Goal: Obtain resource: Obtain resource

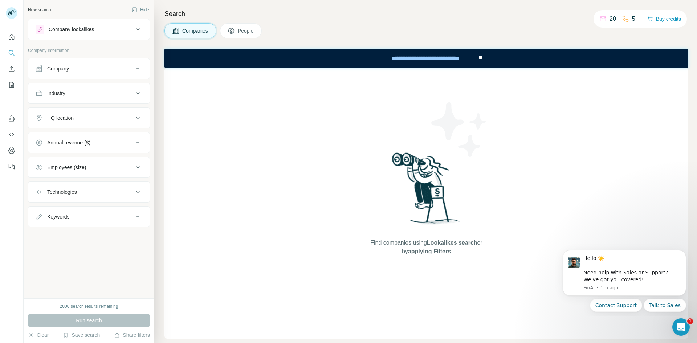
click at [103, 30] on div "Company lookalikes" at bounding box center [85, 29] width 98 height 9
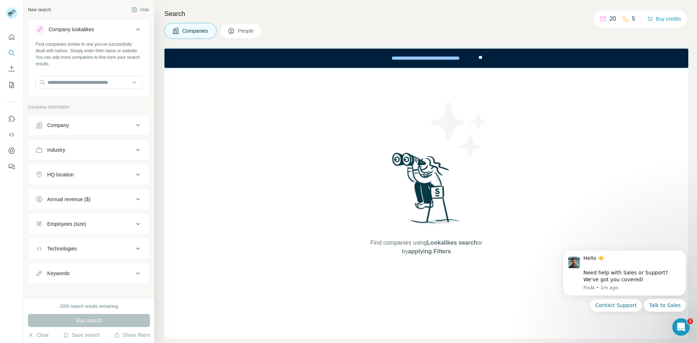
click at [124, 30] on div "Company lookalikes" at bounding box center [85, 29] width 98 height 9
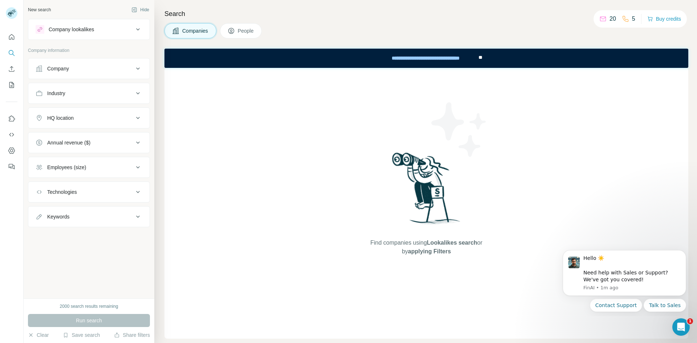
click at [103, 62] on button "Company" at bounding box center [88, 68] width 121 height 17
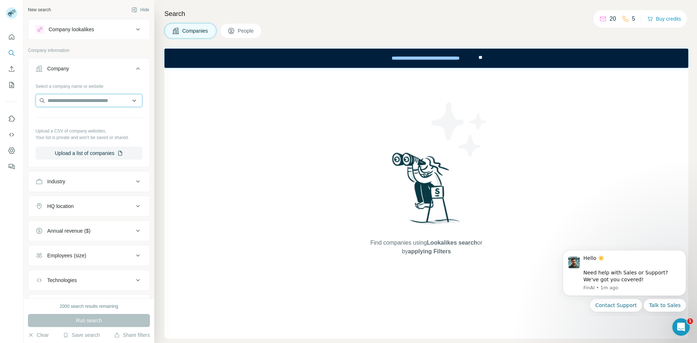
click at [84, 94] on input "text" at bounding box center [89, 100] width 107 height 13
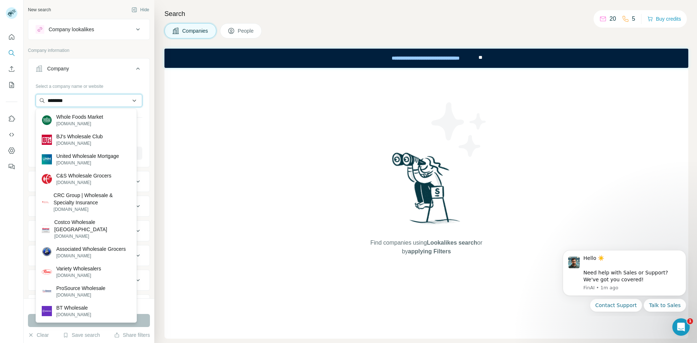
type input "*********"
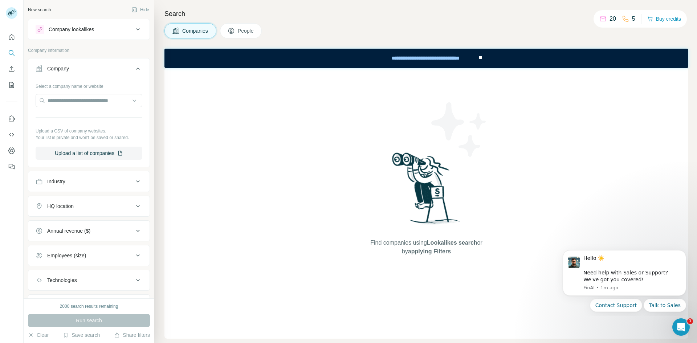
click at [142, 97] on div "Select a company name or website Upload a CSV of company websites. Your list is…" at bounding box center [88, 122] width 121 height 85
click at [97, 188] on button "Industry" at bounding box center [88, 181] width 121 height 17
click at [81, 185] on div "Industry" at bounding box center [85, 181] width 98 height 7
click at [80, 180] on div "Industry" at bounding box center [85, 181] width 98 height 7
click at [80, 200] on input at bounding box center [85, 200] width 90 height 8
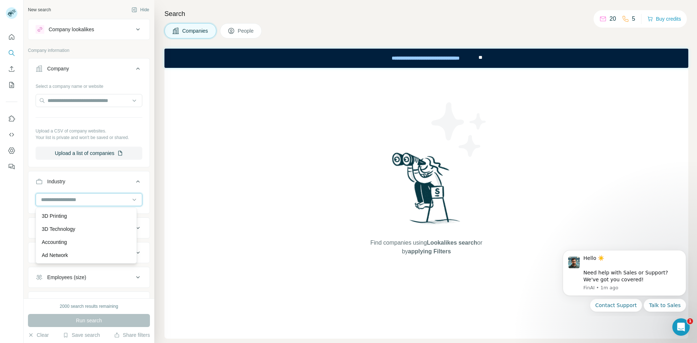
click at [65, 196] on input at bounding box center [85, 200] width 90 height 8
click at [62, 200] on input at bounding box center [85, 200] width 90 height 8
click at [71, 242] on div "Wholesale" at bounding box center [86, 238] width 89 height 7
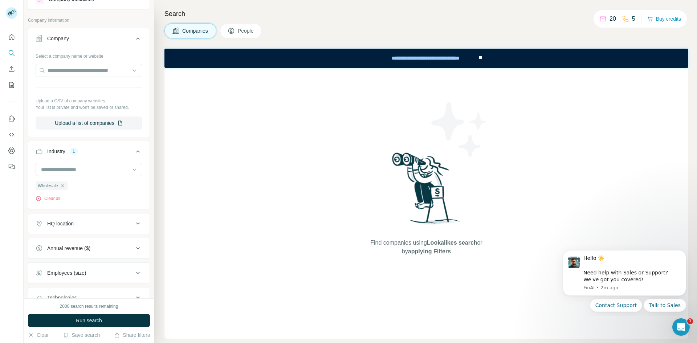
scroll to position [31, 0]
click at [94, 219] on button "HQ location" at bounding box center [88, 222] width 121 height 17
click at [89, 240] on input "text" at bounding box center [89, 240] width 107 height 13
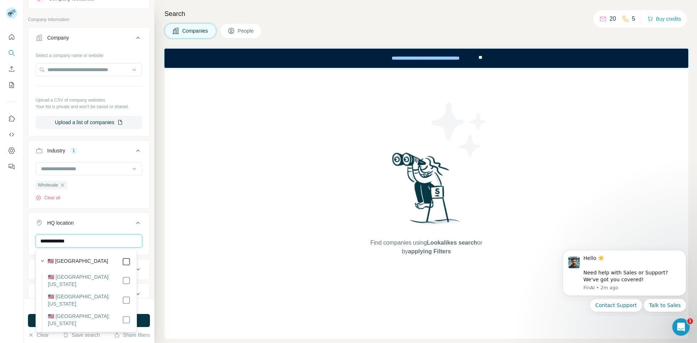
type input "**********"
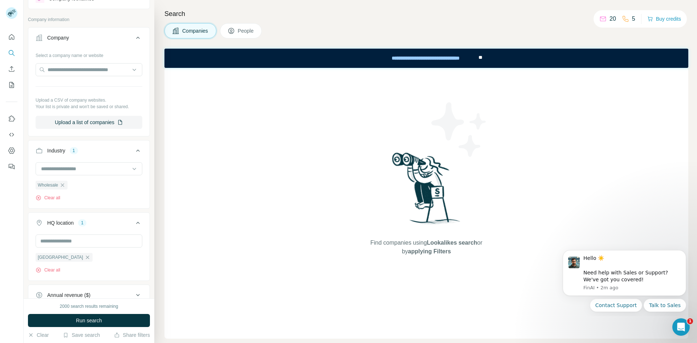
scroll to position [132, 0]
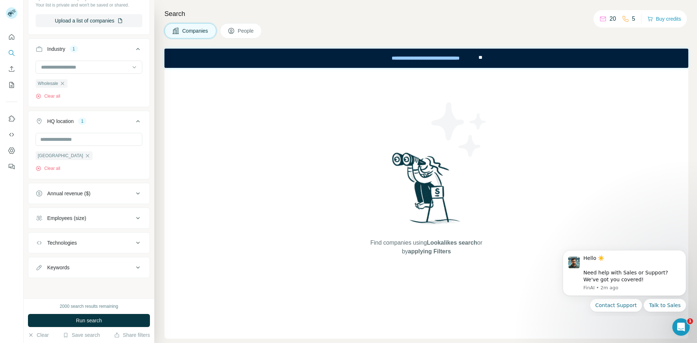
click at [95, 217] on div "Employees (size)" at bounding box center [85, 217] width 98 height 7
click at [42, 247] on icon at bounding box center [40, 247] width 9 height 9
click at [42, 259] on icon at bounding box center [40, 261] width 9 height 9
click at [41, 272] on icon at bounding box center [40, 274] width 9 height 9
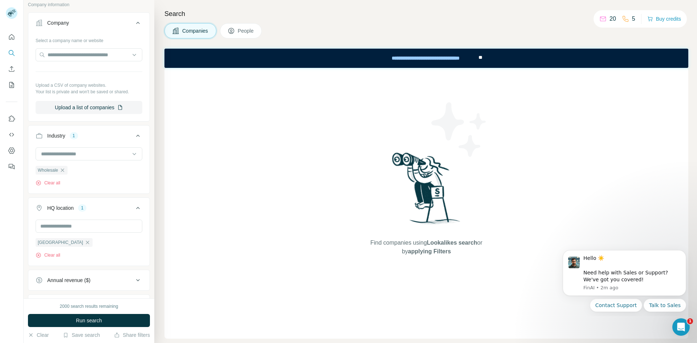
scroll to position [45, 0]
click at [71, 56] on input "text" at bounding box center [89, 55] width 107 height 13
click at [88, 155] on input at bounding box center [85, 154] width 90 height 8
click at [78, 150] on div at bounding box center [85, 154] width 90 height 12
click at [66, 156] on input at bounding box center [85, 154] width 90 height 8
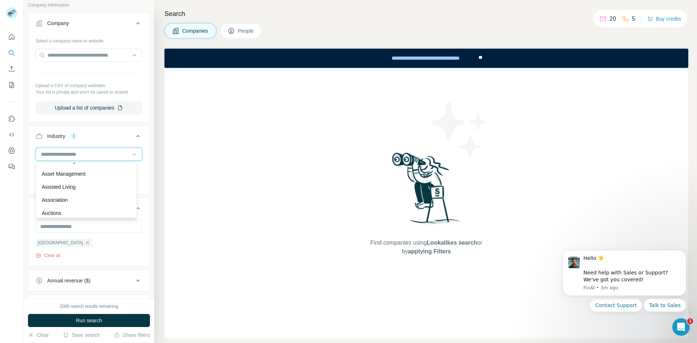
scroll to position [389, 0]
click at [147, 160] on div "New search Hide Company lookalikes Company information Company Select a company…" at bounding box center [89, 149] width 131 height 298
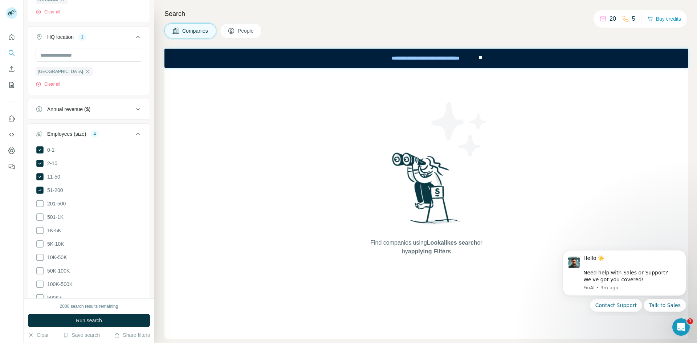
scroll to position [309, 0]
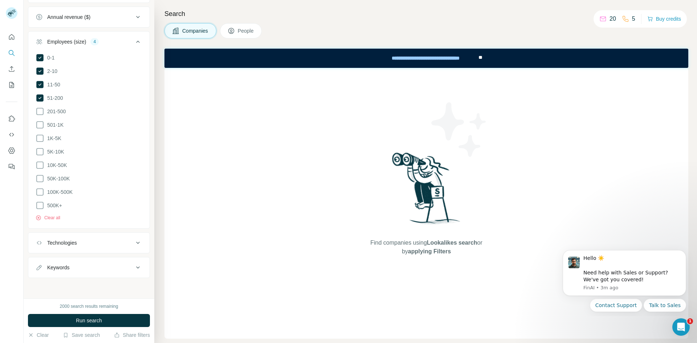
click at [92, 267] on div "Keywords" at bounding box center [85, 267] width 98 height 7
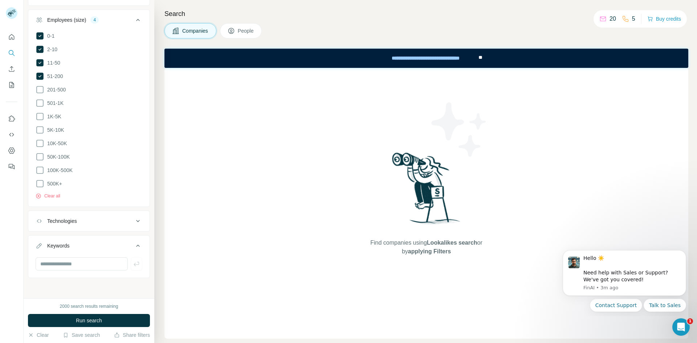
click at [84, 221] on div "Technologies" at bounding box center [85, 220] width 98 height 7
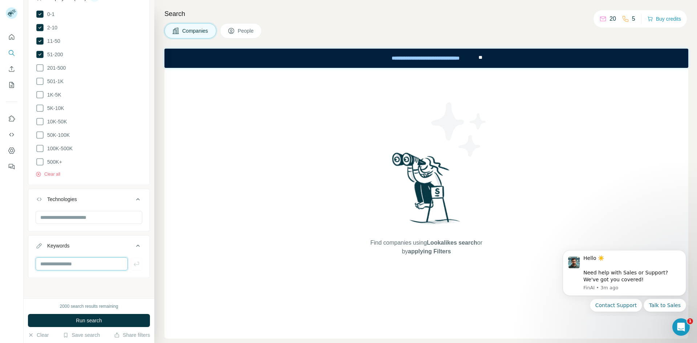
click at [71, 266] on input "text" at bounding box center [82, 263] width 92 height 13
paste input "*******"
type input "*******"
click at [71, 266] on input "text" at bounding box center [82, 263] width 92 height 13
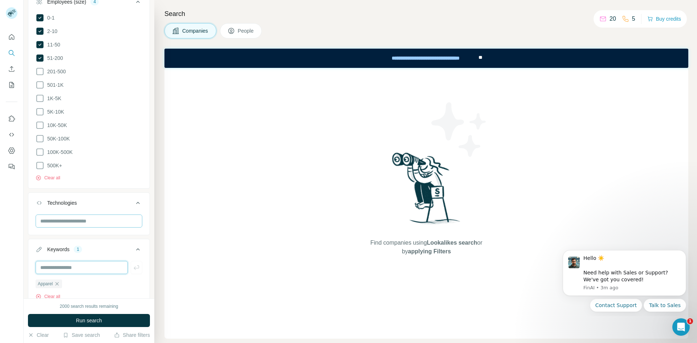
scroll to position [347, 0]
click at [95, 224] on input "text" at bounding box center [89, 222] width 107 height 13
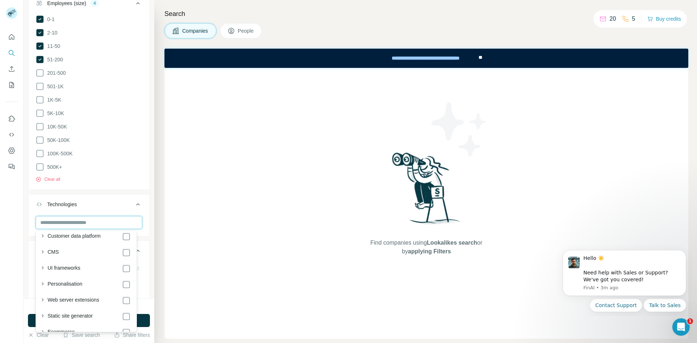
scroll to position [119, 0]
click at [146, 256] on div "New search Hide Company lookalikes Company information Company Select a company…" at bounding box center [89, 149] width 131 height 298
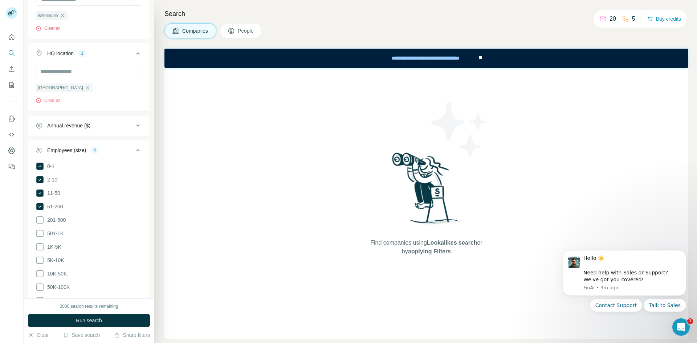
scroll to position [216, 0]
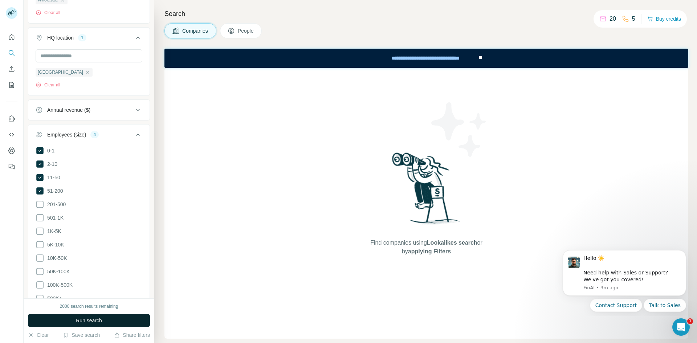
click at [93, 316] on button "Run search" at bounding box center [89, 320] width 122 height 13
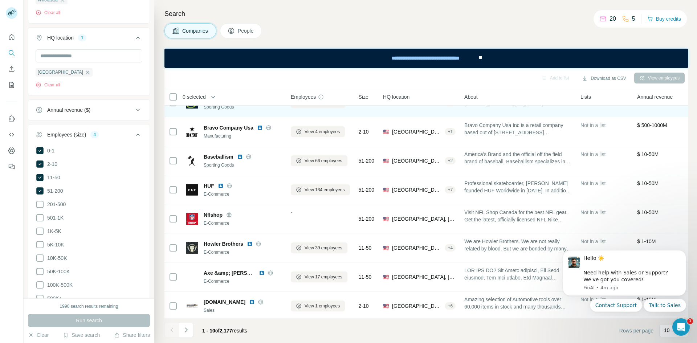
scroll to position [0, 0]
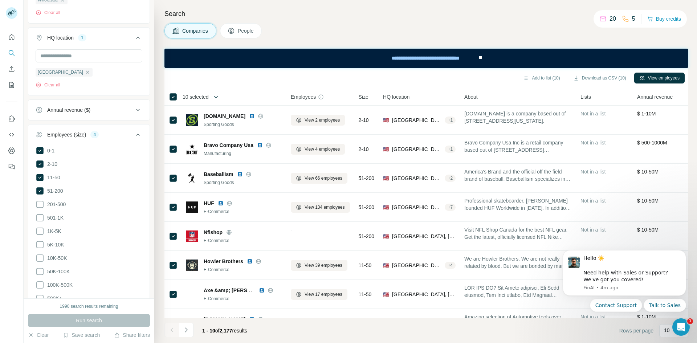
click at [216, 97] on icon "button" at bounding box center [216, 97] width 4 height 2
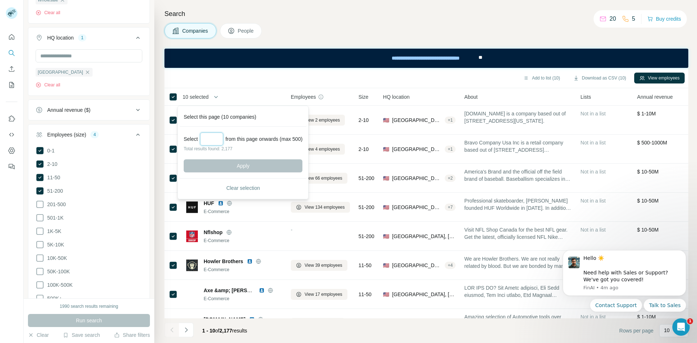
click at [212, 140] on input "Select a number (up to 500)" at bounding box center [211, 138] width 23 height 13
type input "**"
click at [226, 172] on button "Apply" at bounding box center [243, 165] width 119 height 13
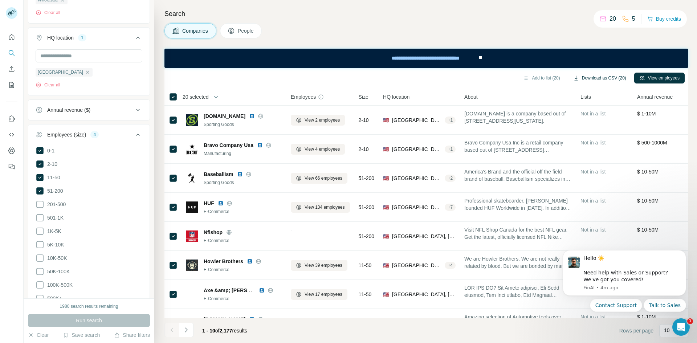
click at [597, 78] on button "Download as CSV (20)" at bounding box center [599, 78] width 63 height 11
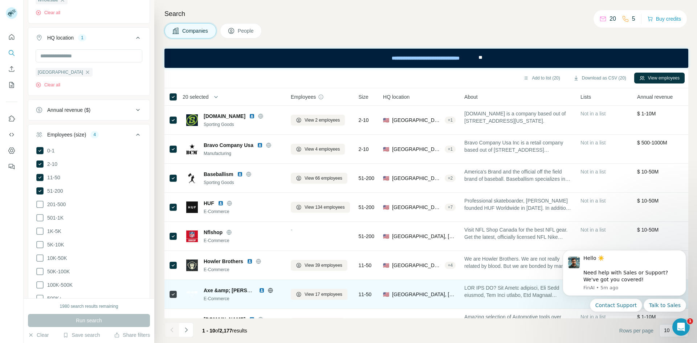
scroll to position [81, 0]
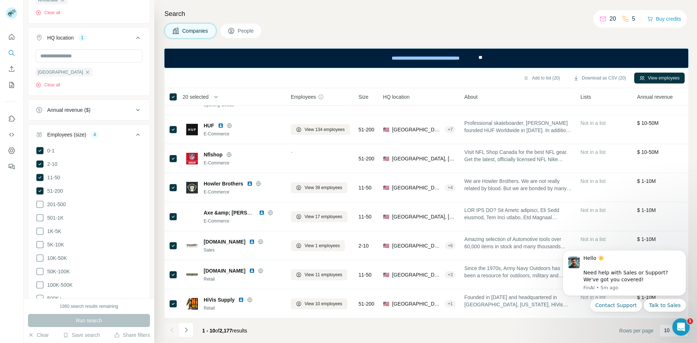
click at [244, 36] on button "People" at bounding box center [241, 30] width 42 height 15
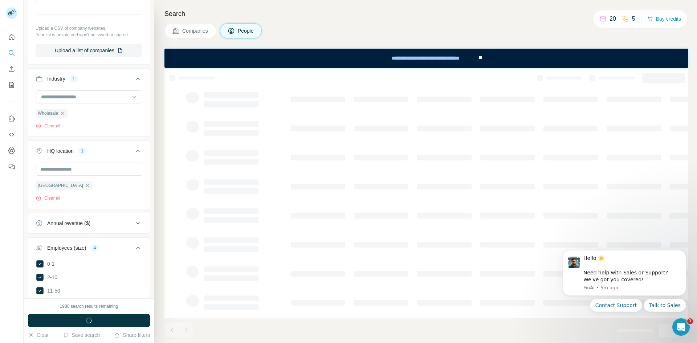
click at [190, 31] on span "Companies" at bounding box center [195, 30] width 26 height 7
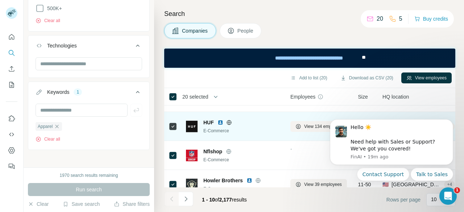
scroll to position [211, 0]
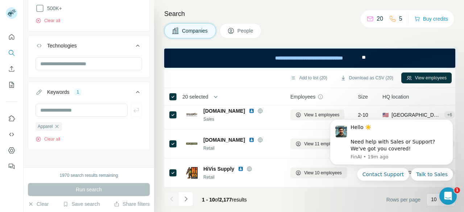
click at [196, 98] on span "20 selected" at bounding box center [196, 96] width 26 height 7
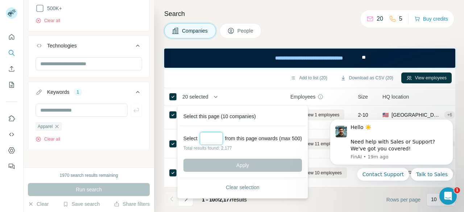
click at [212, 139] on input "Select a number (up to 500)" at bounding box center [211, 138] width 23 height 13
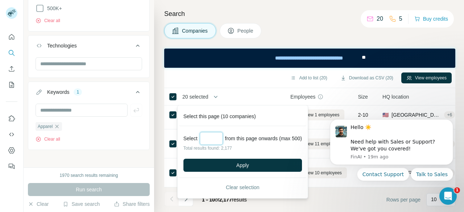
type input "*"
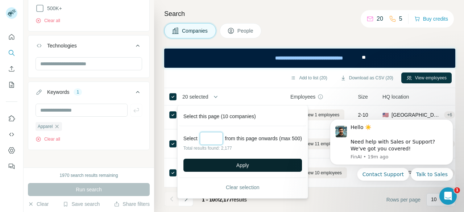
type input "***"
click at [226, 165] on button "Apply" at bounding box center [243, 165] width 119 height 13
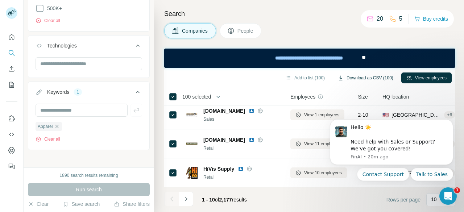
click at [362, 78] on button "Download as CSV (100)" at bounding box center [366, 78] width 66 height 11
click at [238, 29] on span "People" at bounding box center [246, 30] width 17 height 7
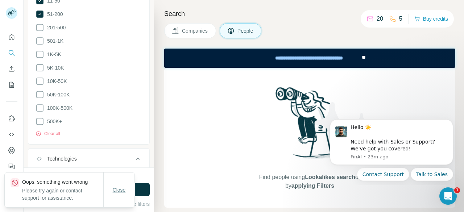
click at [120, 188] on span "Close" at bounding box center [119, 190] width 13 height 7
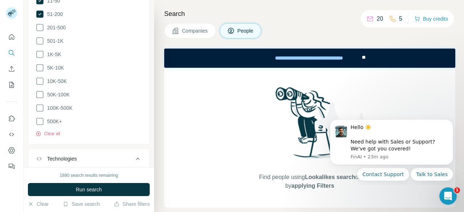
click at [124, 189] on button "Run search" at bounding box center [89, 189] width 122 height 13
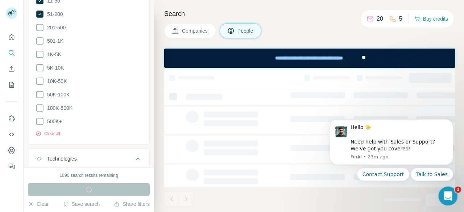
click at [450, 195] on icon "Open Intercom Messenger" at bounding box center [448, 195] width 12 height 12
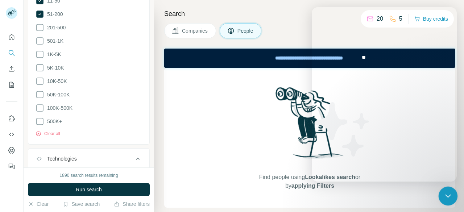
click at [450, 195] on icon "Close Intercom Messenger" at bounding box center [447, 195] width 9 height 9
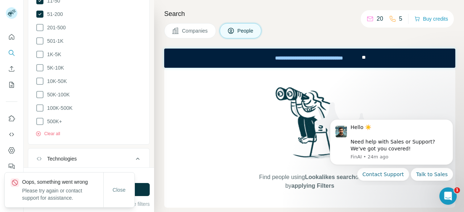
click at [181, 26] on button "Companies" at bounding box center [190, 30] width 52 height 15
